Goal: Transaction & Acquisition: Book appointment/travel/reservation

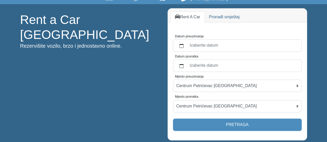
scroll to position [27, 0]
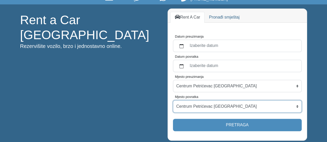
click at [298, 106] on select "Centrum Petrićevac [GEOGRAPHIC_DATA] Po dogovoru ([GEOGRAPHIC_DATA]) [GEOGRAPHI…" at bounding box center [237, 107] width 129 height 12
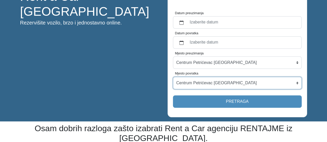
scroll to position [51, 0]
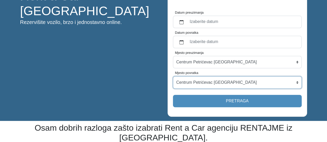
click at [297, 82] on select "Centrum Petrićevac [GEOGRAPHIC_DATA] Po dogovoru ([GEOGRAPHIC_DATA]) [GEOGRAPHI…" at bounding box center [237, 82] width 129 height 12
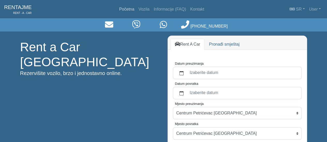
click at [128, 10] on link "Početna" at bounding box center [126, 9] width 19 height 10
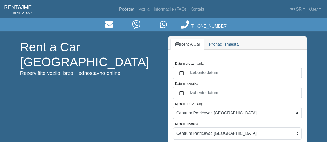
click at [128, 10] on link "Početna" at bounding box center [126, 9] width 19 height 10
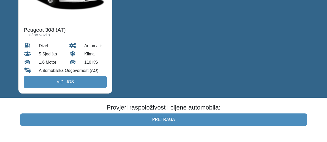
scroll to position [1003, 0]
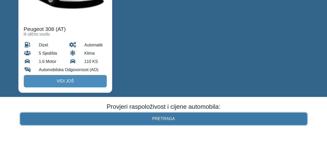
click at [141, 113] on link "Pretraga" at bounding box center [163, 119] width 287 height 12
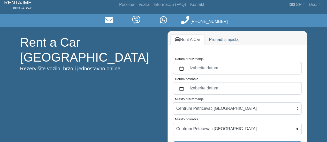
scroll to position [6, 0]
